Goal: Book appointment/travel/reservation

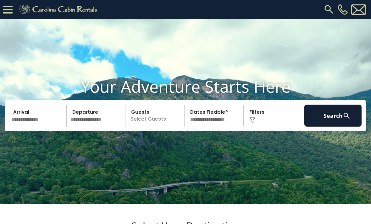
click at [54, 127] on input "text" at bounding box center [37, 116] width 57 height 22
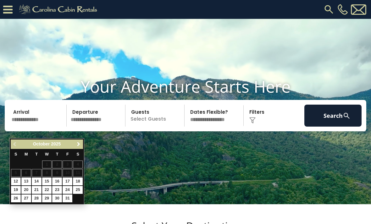
click at [81, 144] on span "Next" at bounding box center [78, 144] width 5 height 5
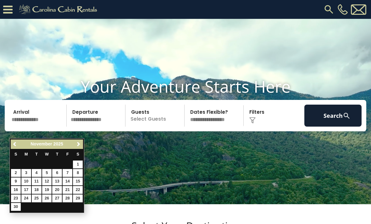
click at [50, 197] on link "26" at bounding box center [47, 199] width 10 height 8
type input "********"
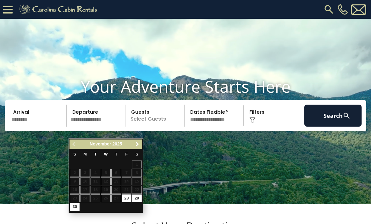
click at [139, 195] on link "29" at bounding box center [137, 199] width 10 height 8
type input "********"
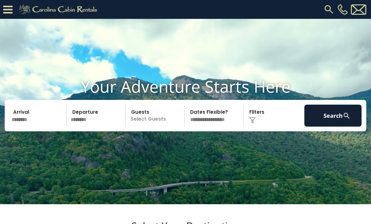
click at [160, 127] on p "Select Guests" at bounding box center [155, 116] width 57 height 22
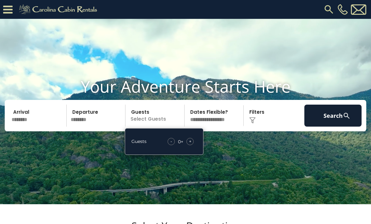
click at [190, 145] on span "+" at bounding box center [190, 141] width 3 height 6
click at [194, 145] on div "- 1 + +" at bounding box center [181, 141] width 31 height 7
click at [193, 145] on div "+" at bounding box center [189, 141] width 7 height 7
click at [225, 127] on select "**********" at bounding box center [214, 116] width 57 height 22
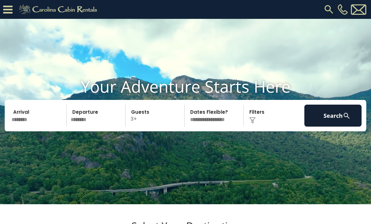
click at [255, 124] on img at bounding box center [252, 120] width 6 height 6
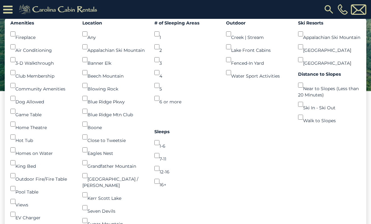
scroll to position [93, 0]
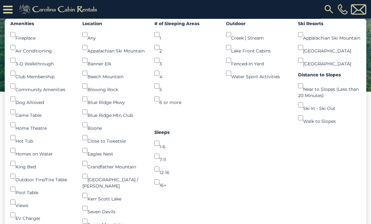
click at [39, 106] on div "Dog Allowed ()" at bounding box center [41, 99] width 63 height 13
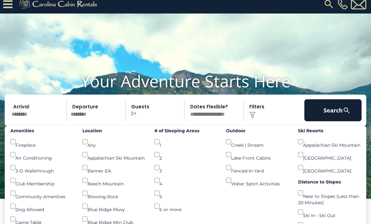
scroll to position [0, 0]
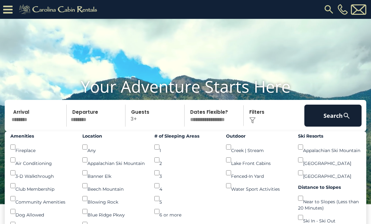
click at [253, 124] on img at bounding box center [252, 120] width 6 height 6
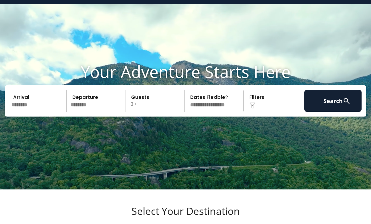
scroll to position [15, 0]
click at [225, 112] on select "**********" at bounding box center [214, 101] width 57 height 22
click at [336, 112] on button "Search" at bounding box center [332, 101] width 57 height 22
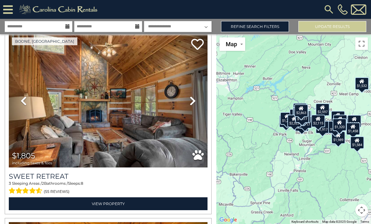
scroll to position [46, 0]
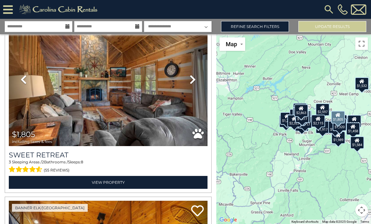
click at [192, 82] on icon at bounding box center [193, 80] width 6 height 10
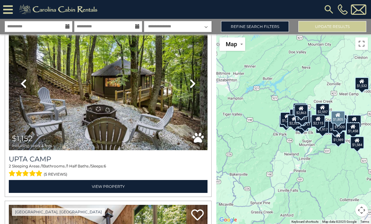
scroll to position [412, 0]
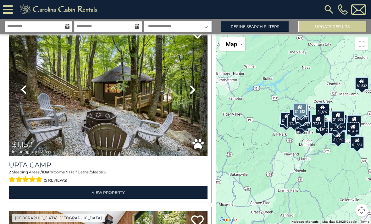
click at [193, 92] on icon at bounding box center [193, 90] width 6 height 10
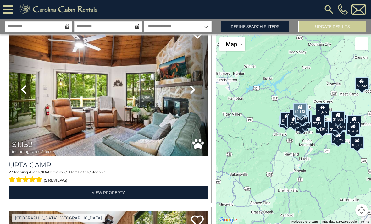
click at [192, 92] on icon at bounding box center [193, 90] width 6 height 10
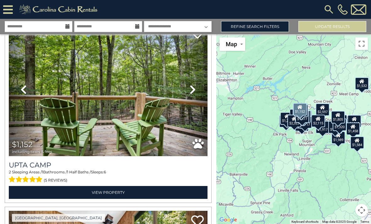
click at [192, 92] on icon at bounding box center [193, 90] width 6 height 10
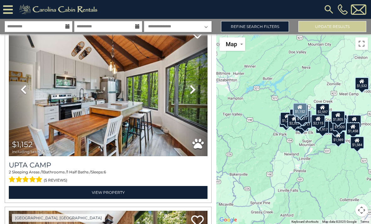
click at [193, 91] on icon at bounding box center [193, 90] width 6 height 10
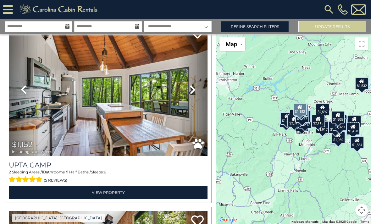
click at [193, 92] on icon at bounding box center [193, 90] width 6 height 10
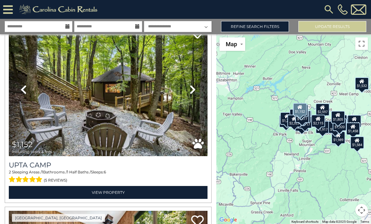
click at [194, 92] on icon at bounding box center [193, 90] width 6 height 10
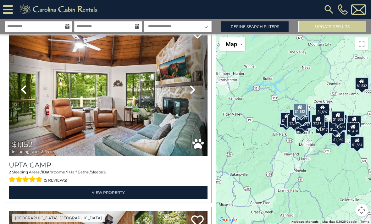
click at [194, 93] on icon at bounding box center [193, 90] width 6 height 10
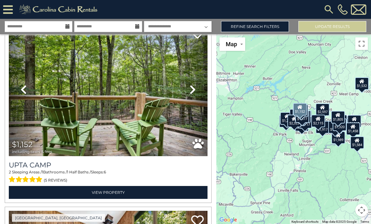
click at [193, 93] on icon at bounding box center [193, 90] width 6 height 10
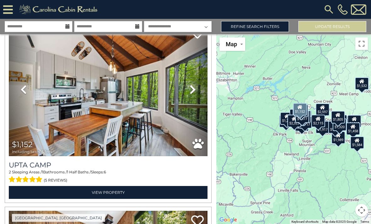
click at [193, 93] on icon at bounding box center [193, 90] width 6 height 10
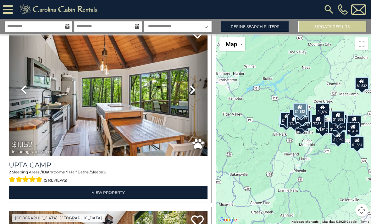
click at [124, 193] on link "View Property" at bounding box center [108, 192] width 199 height 13
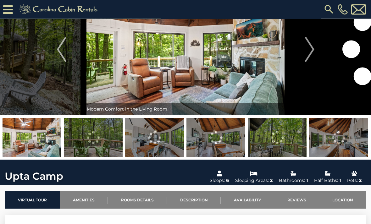
scroll to position [35, 0]
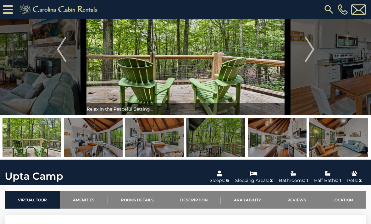
click at [279, 141] on img at bounding box center [277, 137] width 59 height 39
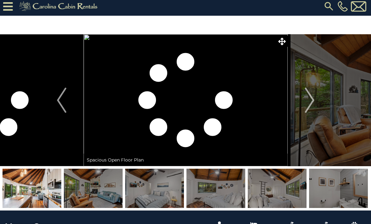
scroll to position [0, 0]
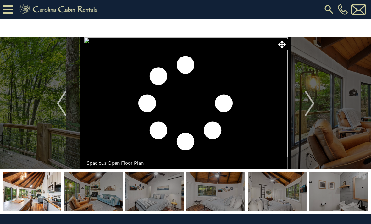
click at [315, 108] on button "Next" at bounding box center [310, 103] width 44 height 132
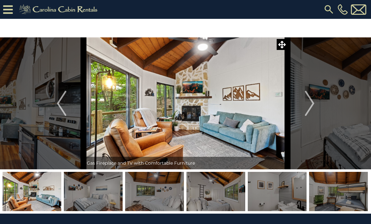
click at [315, 110] on button "Next" at bounding box center [310, 103] width 44 height 132
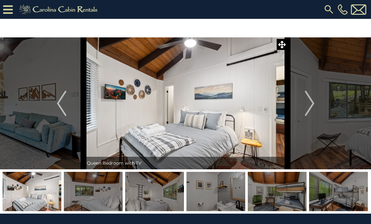
click at [311, 111] on img "Next" at bounding box center [309, 103] width 9 height 25
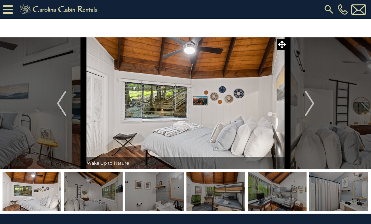
click at [312, 110] on img "Next" at bounding box center [309, 103] width 9 height 25
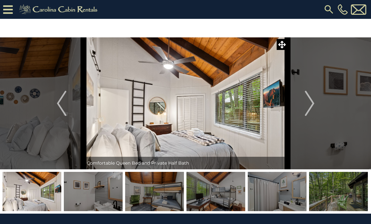
click at [312, 109] on img "Next" at bounding box center [309, 103] width 9 height 25
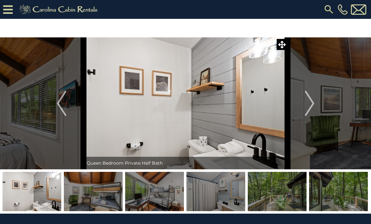
click at [313, 109] on img "Next" at bounding box center [309, 103] width 9 height 25
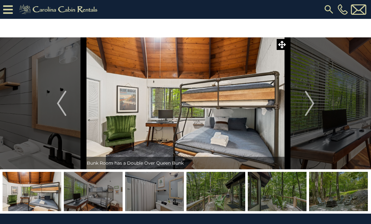
click at [313, 108] on img "Next" at bounding box center [309, 103] width 9 height 25
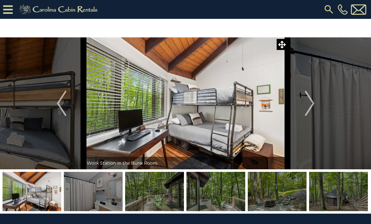
click at [310, 107] on img "Next" at bounding box center [309, 103] width 9 height 25
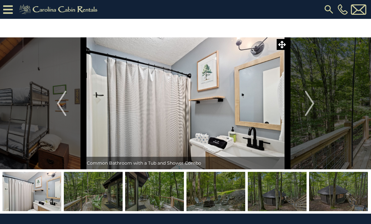
click at [309, 110] on img "Next" at bounding box center [309, 103] width 9 height 25
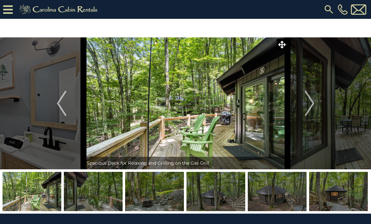
click at [309, 111] on img "Next" at bounding box center [309, 103] width 9 height 25
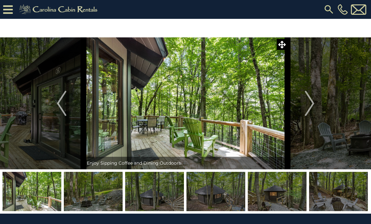
click at [311, 109] on img "Next" at bounding box center [309, 103] width 9 height 25
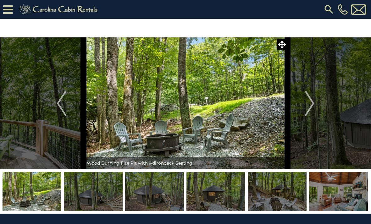
click at [311, 110] on img "Next" at bounding box center [309, 103] width 9 height 25
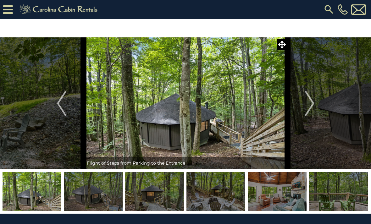
click at [313, 108] on img "Next" at bounding box center [309, 103] width 9 height 25
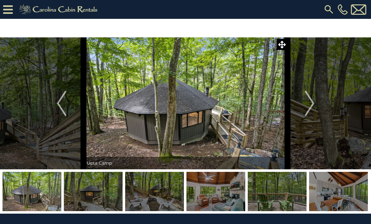
click at [313, 108] on img "Next" at bounding box center [309, 103] width 9 height 25
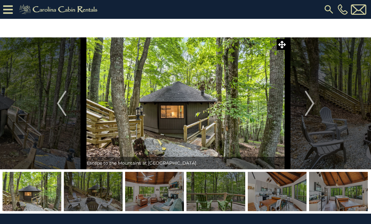
click at [311, 110] on img "Next" at bounding box center [309, 103] width 9 height 25
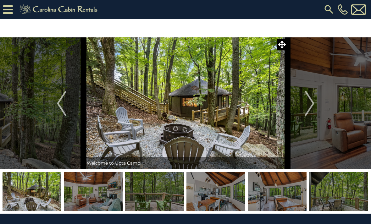
click at [309, 111] on img "Next" at bounding box center [309, 103] width 9 height 25
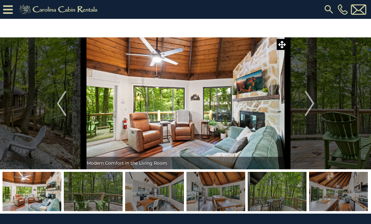
click at [310, 110] on img "Next" at bounding box center [309, 103] width 9 height 25
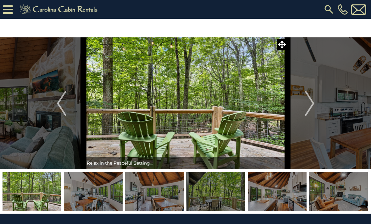
click at [311, 110] on img "Next" at bounding box center [309, 103] width 9 height 25
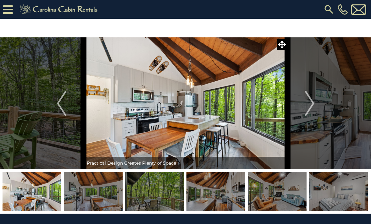
click at [312, 109] on img "Next" at bounding box center [309, 103] width 9 height 25
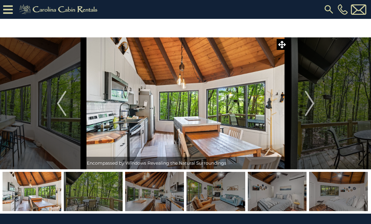
click at [311, 109] on img "Next" at bounding box center [309, 103] width 9 height 25
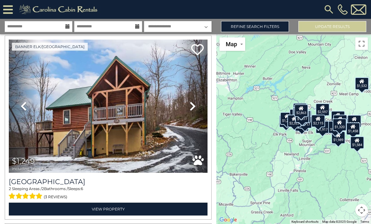
scroll to position [2463, 0]
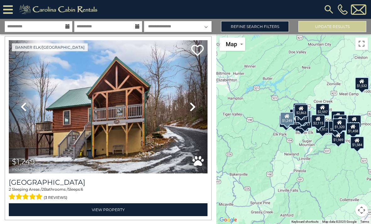
click at [188, 114] on link "Next" at bounding box center [193, 106] width 30 height 133
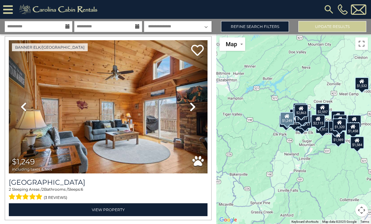
click at [192, 109] on icon at bounding box center [193, 107] width 6 height 10
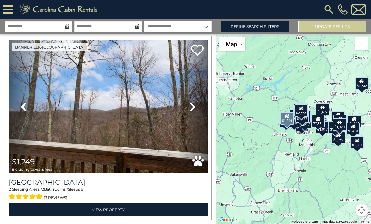
click at [192, 108] on icon at bounding box center [193, 107] width 6 height 10
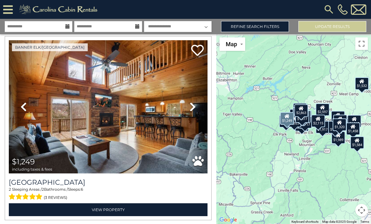
click at [192, 108] on icon at bounding box center [193, 107] width 6 height 10
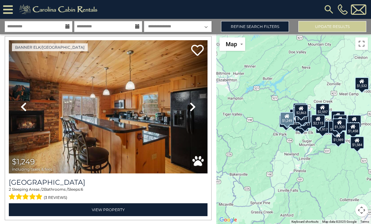
click at [192, 107] on icon at bounding box center [193, 107] width 6 height 10
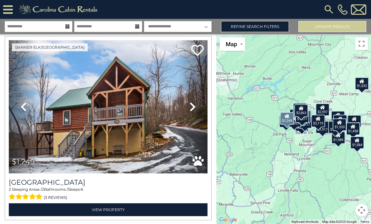
click at [193, 105] on icon at bounding box center [193, 107] width 6 height 10
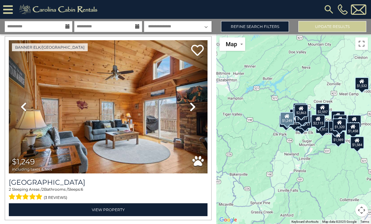
click at [192, 106] on icon at bounding box center [193, 107] width 6 height 10
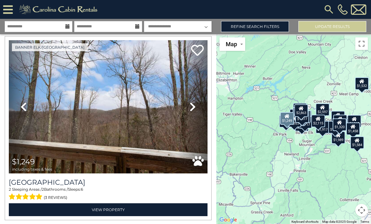
click at [193, 107] on icon at bounding box center [193, 107] width 6 height 10
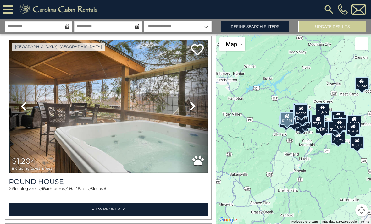
scroll to position [3421, 0]
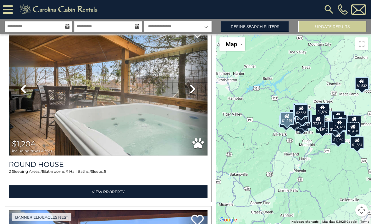
click at [190, 93] on icon at bounding box center [193, 89] width 6 height 10
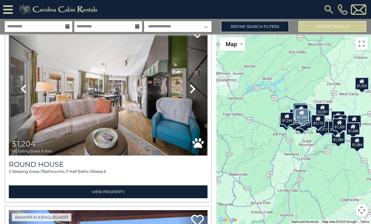
click at [192, 92] on icon at bounding box center [193, 89] width 6 height 10
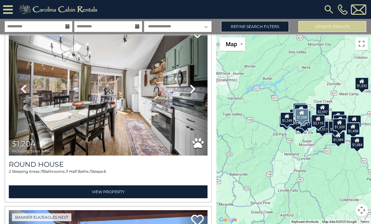
click at [194, 91] on icon at bounding box center [193, 89] width 6 height 10
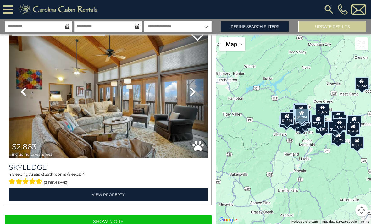
scroll to position [20, 0]
click at [120, 215] on button "Show More" at bounding box center [108, 221] width 207 height 13
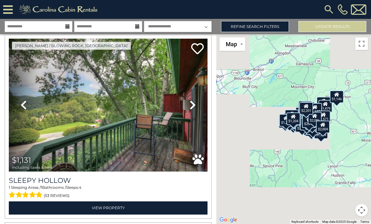
scroll to position [7163, 0]
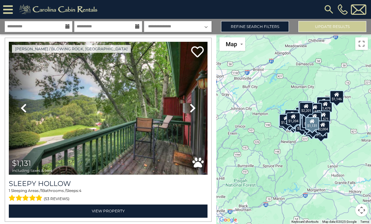
click at [191, 103] on icon at bounding box center [193, 108] width 6 height 10
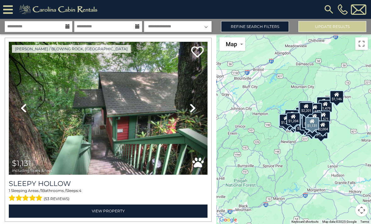
click at [193, 103] on icon at bounding box center [193, 108] width 6 height 10
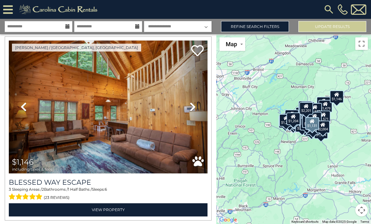
scroll to position [7341, 0]
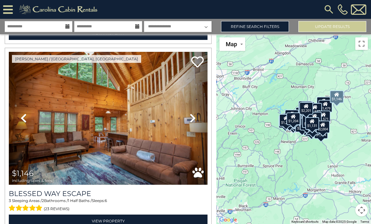
click at [192, 113] on icon at bounding box center [193, 118] width 6 height 10
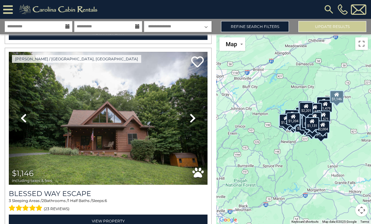
click at [191, 113] on icon at bounding box center [193, 118] width 6 height 10
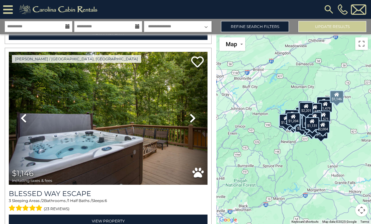
click at [191, 113] on icon at bounding box center [193, 118] width 6 height 10
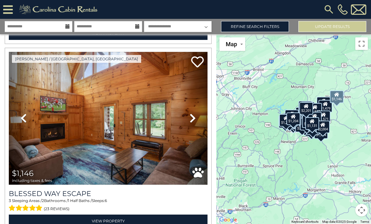
click at [192, 113] on icon at bounding box center [193, 118] width 6 height 10
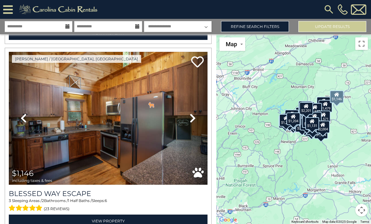
click at [192, 113] on icon at bounding box center [193, 118] width 6 height 10
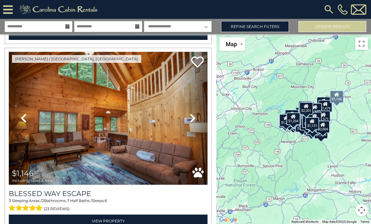
click at [192, 113] on icon at bounding box center [193, 118] width 6 height 10
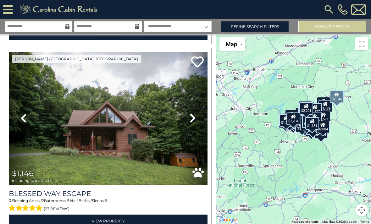
click at [123, 215] on link "View Property" at bounding box center [108, 221] width 199 height 13
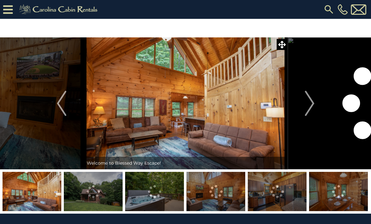
click at [307, 108] on img "Next" at bounding box center [309, 103] width 9 height 25
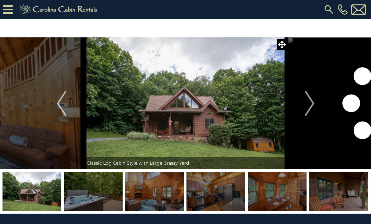
click at [309, 108] on img "Next" at bounding box center [309, 103] width 9 height 25
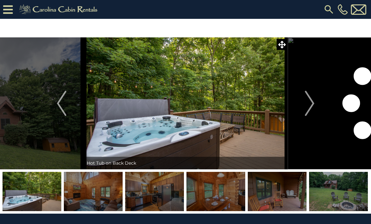
click at [304, 113] on button "Next" at bounding box center [310, 103] width 44 height 132
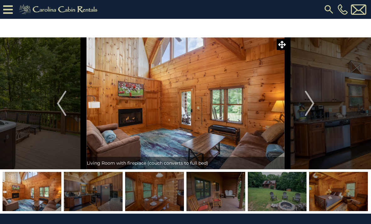
click at [310, 110] on img "Next" at bounding box center [309, 103] width 9 height 25
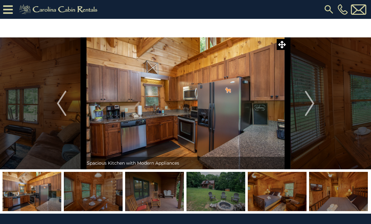
click at [314, 107] on img "Next" at bounding box center [309, 103] width 9 height 25
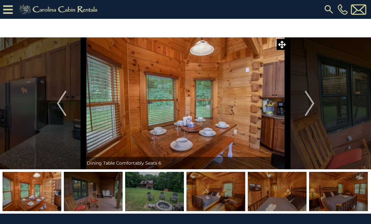
click at [314, 108] on img "Next" at bounding box center [309, 103] width 9 height 25
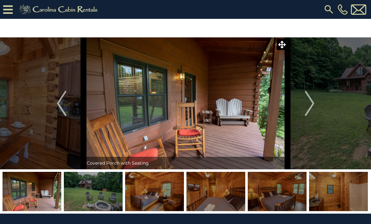
click at [310, 110] on img "Next" at bounding box center [309, 103] width 9 height 25
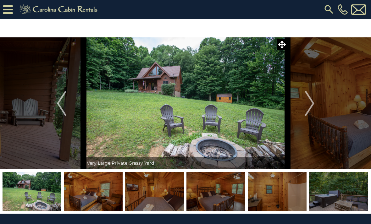
click at [312, 110] on img "Next" at bounding box center [309, 103] width 9 height 25
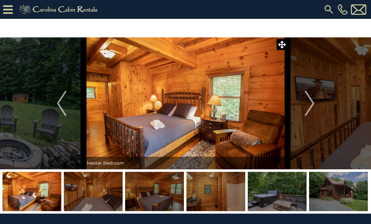
click at [311, 108] on img "Next" at bounding box center [309, 103] width 9 height 25
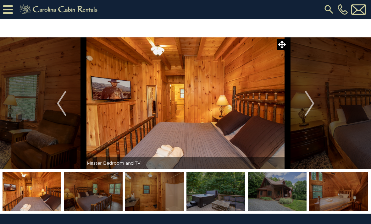
click at [311, 109] on img "Next" at bounding box center [309, 103] width 9 height 25
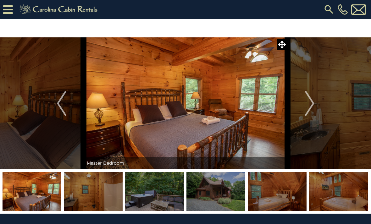
click at [311, 109] on img "Next" at bounding box center [309, 103] width 9 height 25
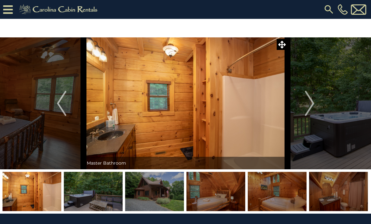
click at [307, 112] on img "Next" at bounding box center [309, 103] width 9 height 25
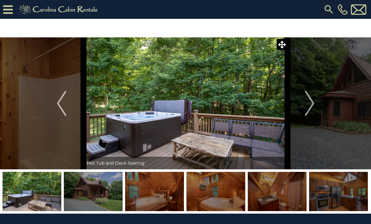
click at [307, 113] on img "Next" at bounding box center [309, 103] width 9 height 25
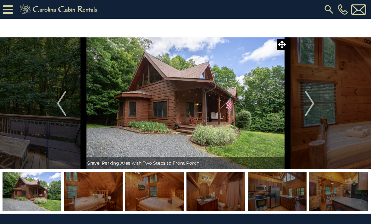
click at [310, 109] on img "Next" at bounding box center [309, 103] width 9 height 25
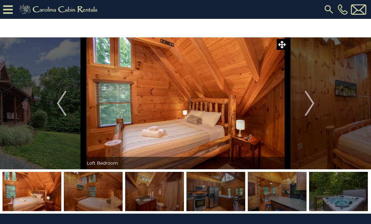
click at [311, 108] on img "Next" at bounding box center [309, 103] width 9 height 25
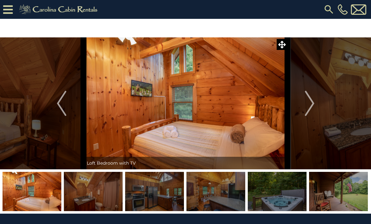
click at [309, 111] on img "Next" at bounding box center [309, 103] width 9 height 25
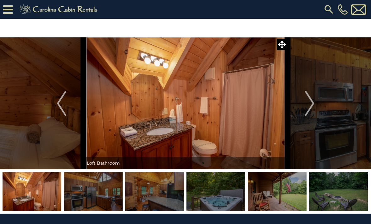
click at [309, 111] on img "Next" at bounding box center [309, 103] width 9 height 25
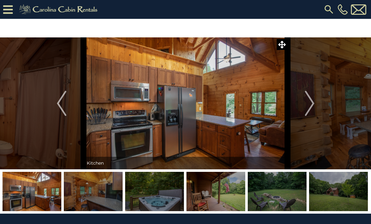
click at [309, 110] on img "Next" at bounding box center [309, 103] width 9 height 25
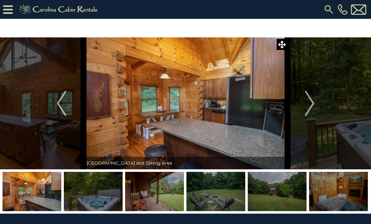
click at [308, 111] on img "Next" at bounding box center [309, 103] width 9 height 25
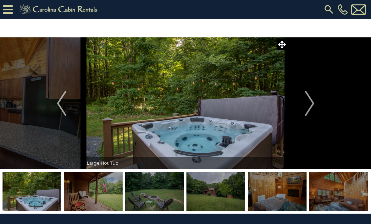
click at [307, 113] on img "Next" at bounding box center [309, 103] width 9 height 25
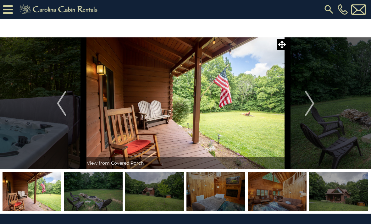
click at [309, 111] on img "Next" at bounding box center [309, 103] width 9 height 25
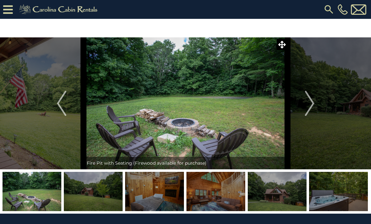
click at [309, 112] on img "Next" at bounding box center [309, 103] width 9 height 25
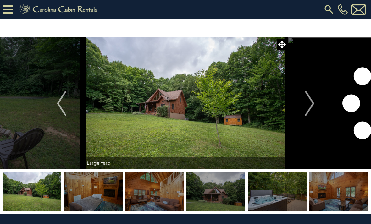
click at [308, 113] on img "Next" at bounding box center [309, 103] width 9 height 25
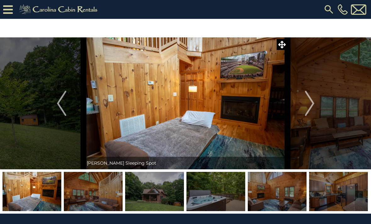
click at [308, 113] on img "Next" at bounding box center [309, 103] width 9 height 25
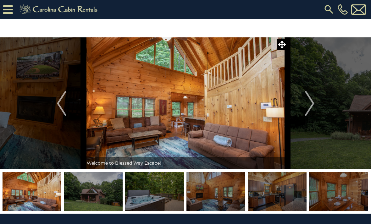
click at [309, 113] on img "Next" at bounding box center [309, 103] width 9 height 25
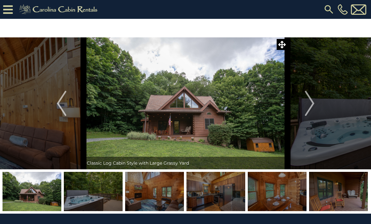
click at [307, 113] on img "Next" at bounding box center [309, 103] width 9 height 25
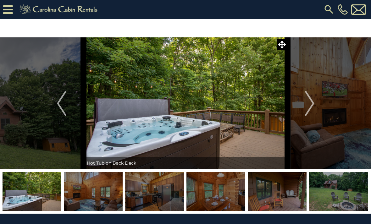
click at [309, 112] on img "Next" at bounding box center [309, 103] width 9 height 25
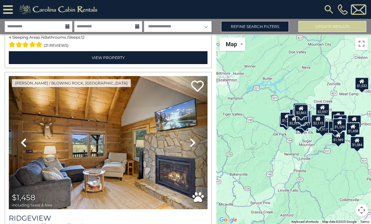
scroll to position [5060, 0]
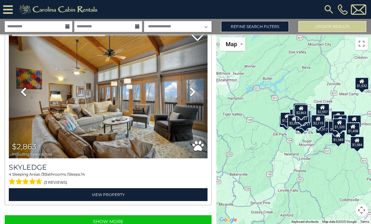
click at [117, 216] on button "Show More" at bounding box center [108, 221] width 207 height 13
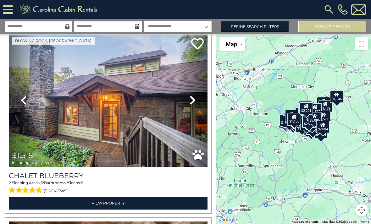
scroll to position [7726, 0]
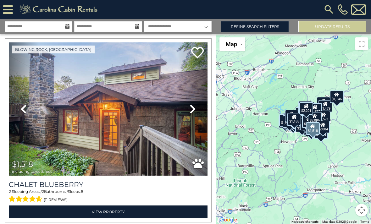
click at [192, 111] on icon at bounding box center [193, 109] width 6 height 10
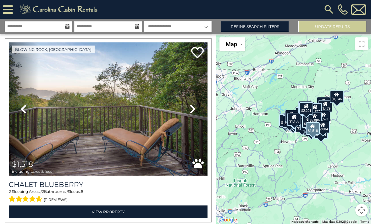
click at [192, 109] on icon at bounding box center [193, 109] width 6 height 10
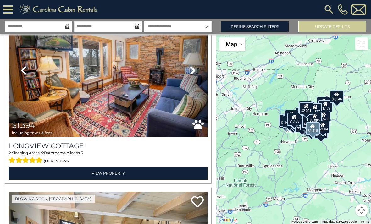
scroll to position [8492, 0]
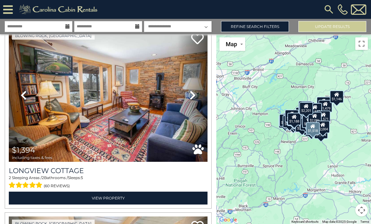
click at [192, 98] on icon at bounding box center [193, 95] width 6 height 10
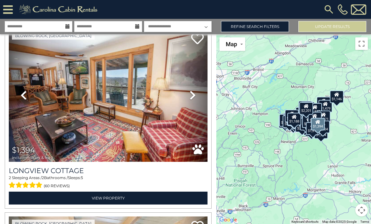
click at [193, 96] on icon at bounding box center [193, 95] width 6 height 10
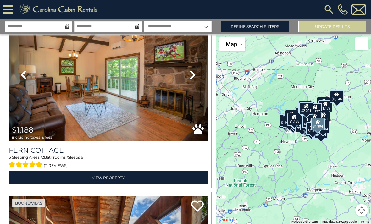
scroll to position [10747, 0]
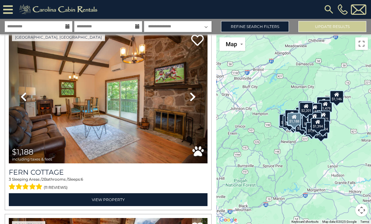
click at [192, 97] on icon at bounding box center [193, 97] width 6 height 10
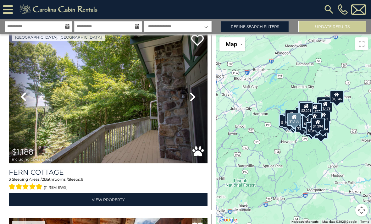
click at [193, 97] on icon at bounding box center [193, 97] width 6 height 10
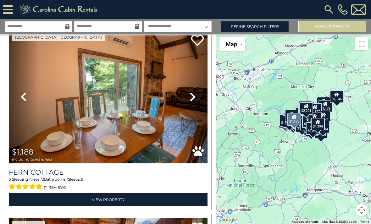
click at [194, 98] on icon at bounding box center [193, 97] width 6 height 10
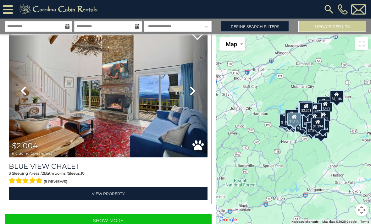
scroll to position [20, 0]
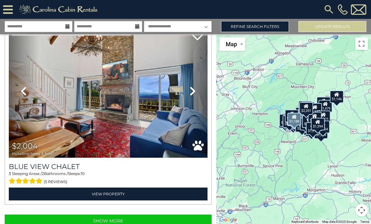
click at [121, 215] on button "Show More" at bounding box center [108, 221] width 207 height 13
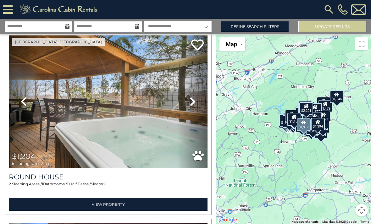
scroll to position [3409, 0]
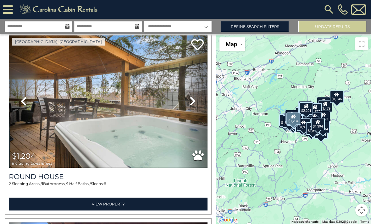
click at [136, 198] on link "View Property" at bounding box center [108, 204] width 199 height 13
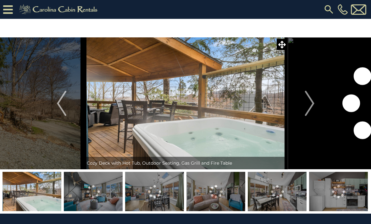
click at [310, 105] on img "Next" at bounding box center [309, 103] width 9 height 25
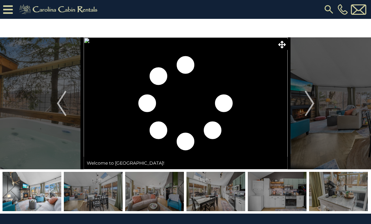
click at [311, 104] on img "Next" at bounding box center [309, 103] width 9 height 25
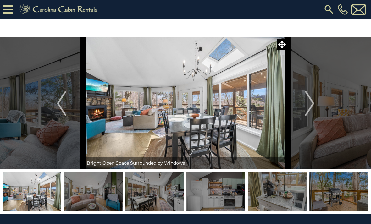
click at [308, 106] on img "Next" at bounding box center [309, 103] width 9 height 25
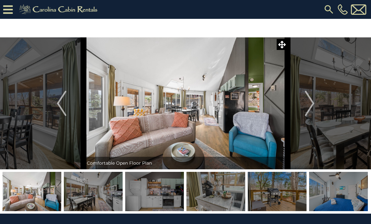
click at [308, 105] on img "Next" at bounding box center [309, 103] width 9 height 25
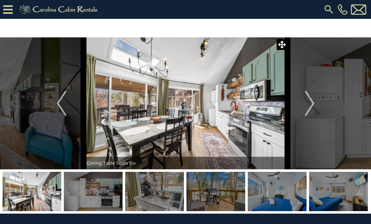
click at [305, 108] on img "Next" at bounding box center [309, 103] width 9 height 25
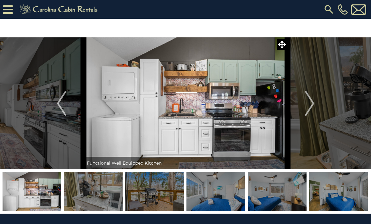
click at [305, 106] on img "Next" at bounding box center [309, 103] width 9 height 25
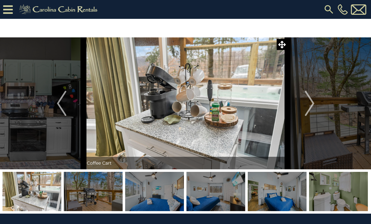
click at [309, 106] on img "Next" at bounding box center [309, 103] width 9 height 25
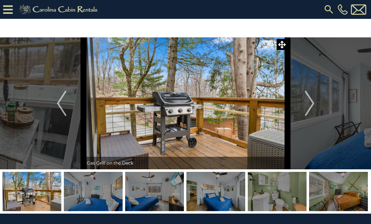
click at [310, 104] on img "Next" at bounding box center [309, 103] width 9 height 25
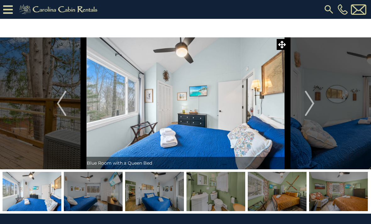
click at [308, 104] on img "Next" at bounding box center [309, 103] width 9 height 25
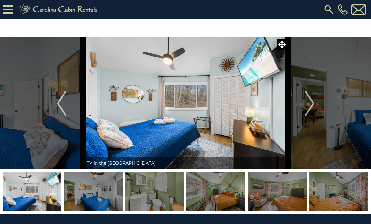
click at [310, 107] on img "Next" at bounding box center [309, 103] width 9 height 25
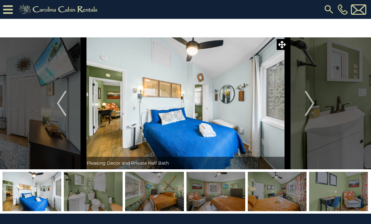
click at [309, 108] on img "Next" at bounding box center [309, 103] width 9 height 25
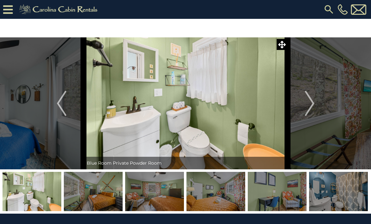
click at [309, 106] on img "Next" at bounding box center [309, 103] width 9 height 25
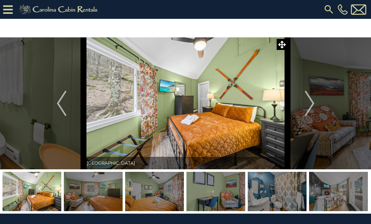
click at [309, 105] on img "Next" at bounding box center [309, 103] width 9 height 25
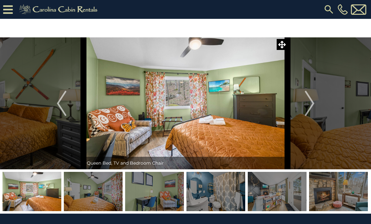
click at [309, 105] on img "Next" at bounding box center [309, 103] width 9 height 25
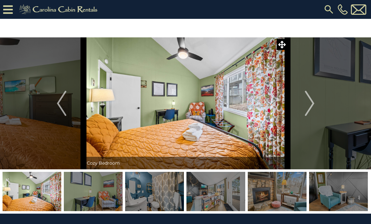
click at [310, 105] on img "Next" at bounding box center [309, 103] width 9 height 25
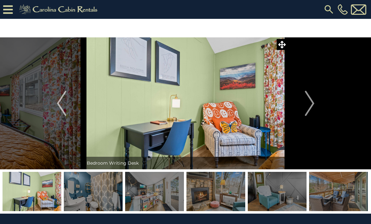
click at [309, 106] on img "Next" at bounding box center [309, 103] width 9 height 25
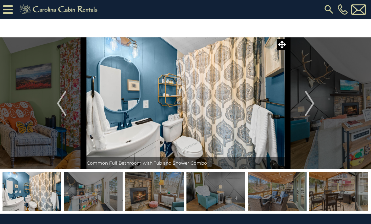
click at [309, 108] on img "Next" at bounding box center [309, 103] width 9 height 25
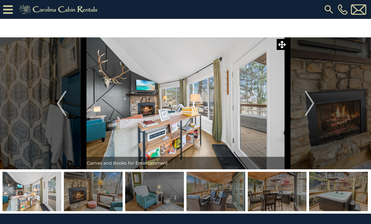
click at [307, 110] on img "Next" at bounding box center [309, 103] width 9 height 25
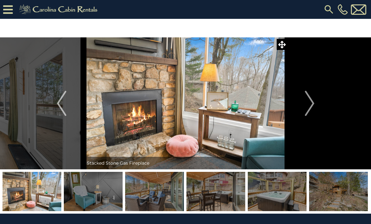
click at [310, 106] on img "Next" at bounding box center [309, 103] width 9 height 25
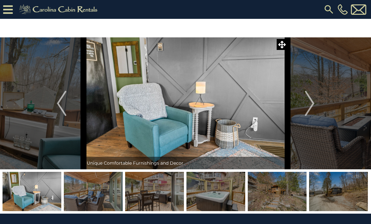
click at [310, 107] on img "Next" at bounding box center [309, 103] width 9 height 25
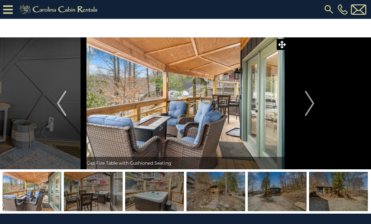
click at [310, 108] on img "Next" at bounding box center [309, 103] width 9 height 25
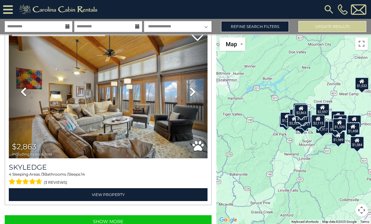
scroll to position [16, 0]
click at [125, 215] on button "Show More" at bounding box center [108, 221] width 207 height 13
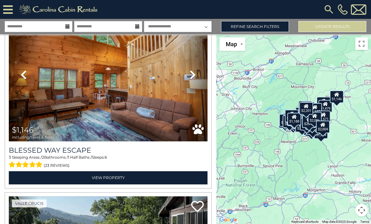
scroll to position [7382, 0]
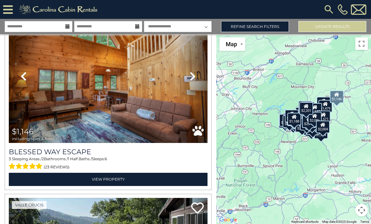
click at [193, 71] on icon at bounding box center [193, 76] width 6 height 10
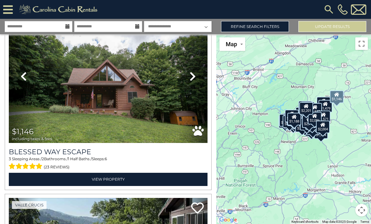
click at [190, 71] on icon at bounding box center [193, 76] width 6 height 10
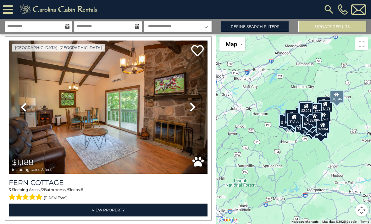
scroll to position [10739, 0]
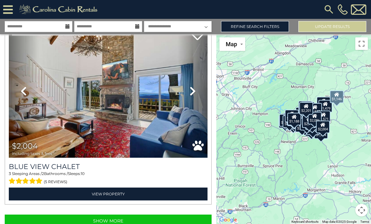
click at [126, 215] on button "Show More" at bounding box center [108, 221] width 207 height 13
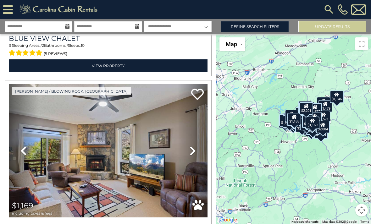
scroll to position [11296, 0]
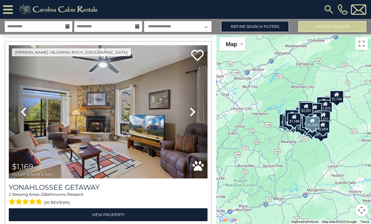
click at [193, 107] on icon at bounding box center [193, 112] width 6 height 10
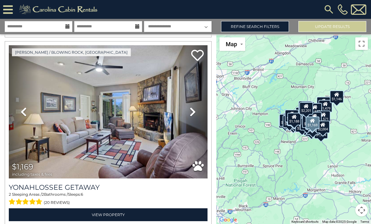
click at [192, 107] on icon at bounding box center [193, 112] width 6 height 10
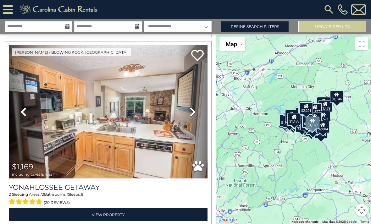
click at [192, 107] on icon at bounding box center [193, 112] width 6 height 10
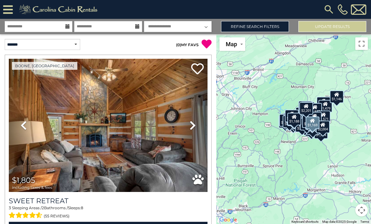
scroll to position [0, 0]
